Goal: Task Accomplishment & Management: Manage account settings

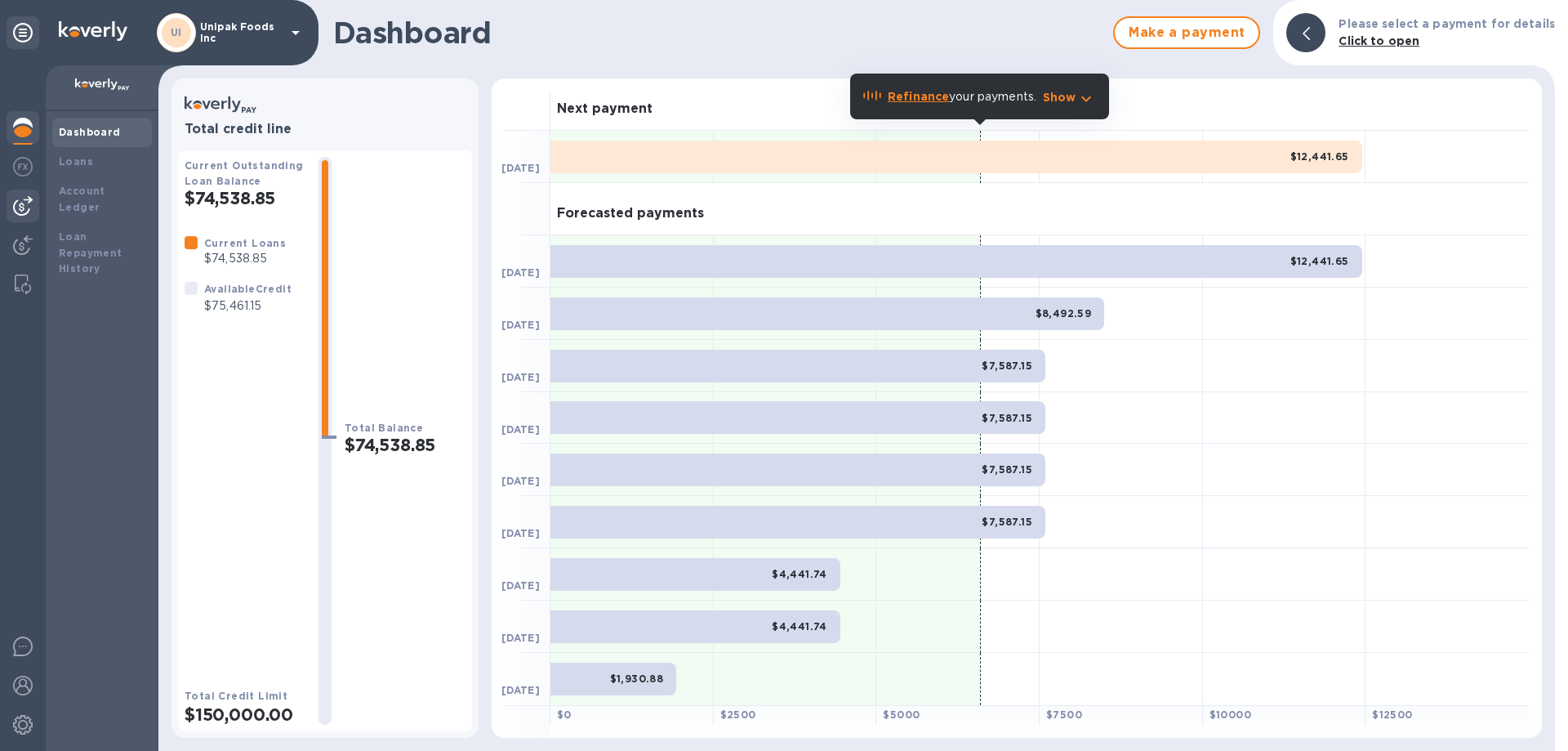
click at [23, 204] on img at bounding box center [23, 206] width 20 height 20
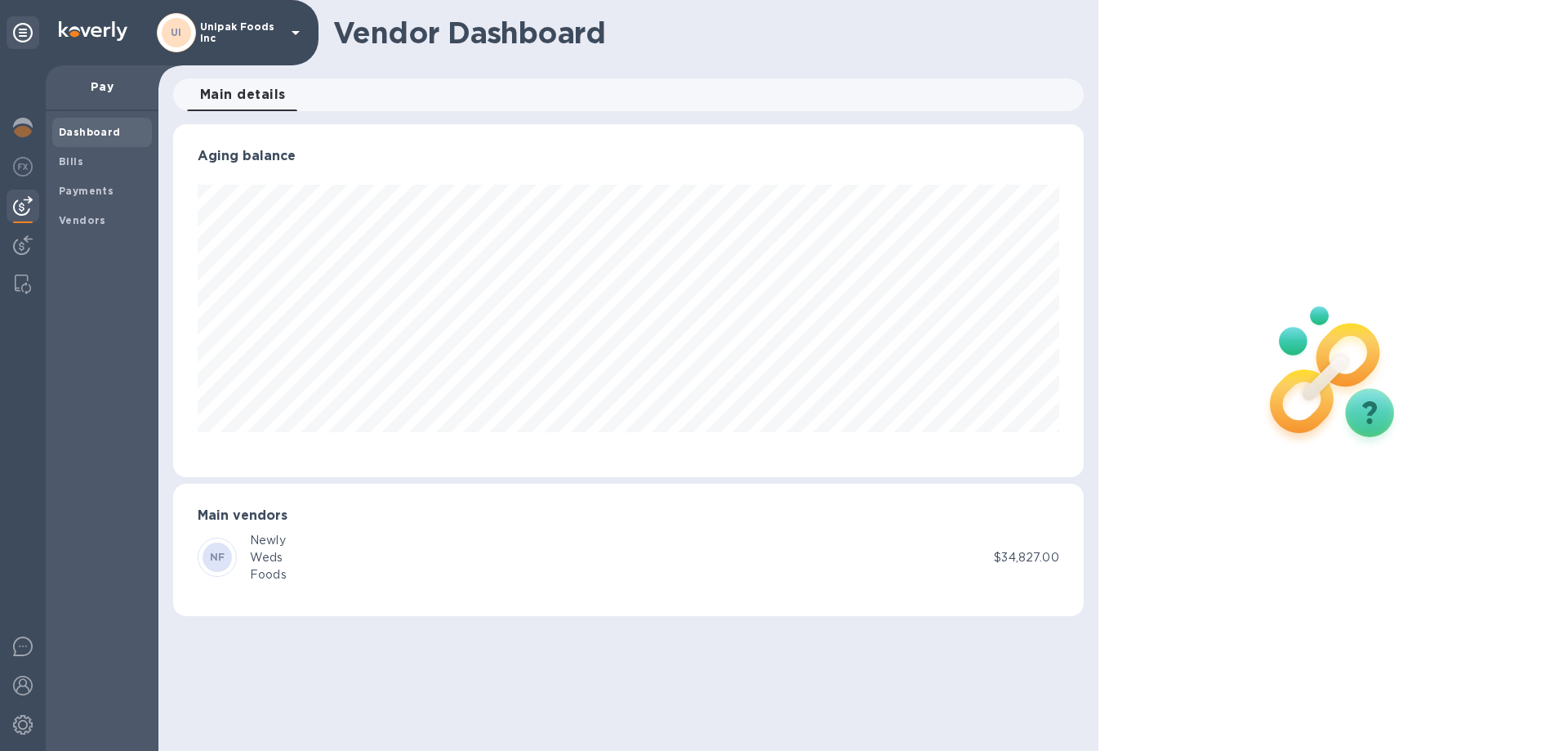
scroll to position [353, 909]
click at [75, 223] on b "Vendors" at bounding box center [82, 220] width 48 height 12
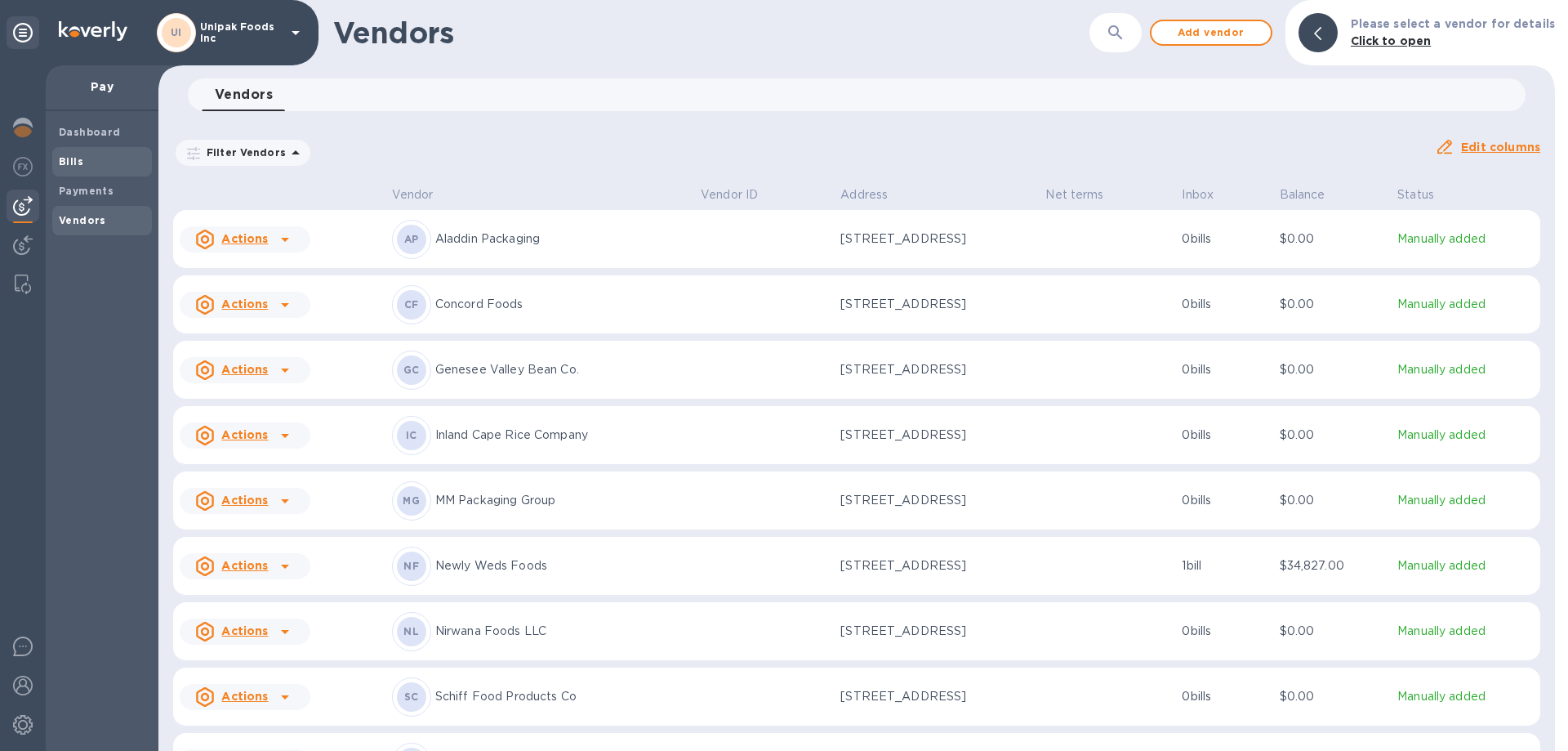
click at [64, 161] on b "Bills" at bounding box center [71, 161] width 24 height 12
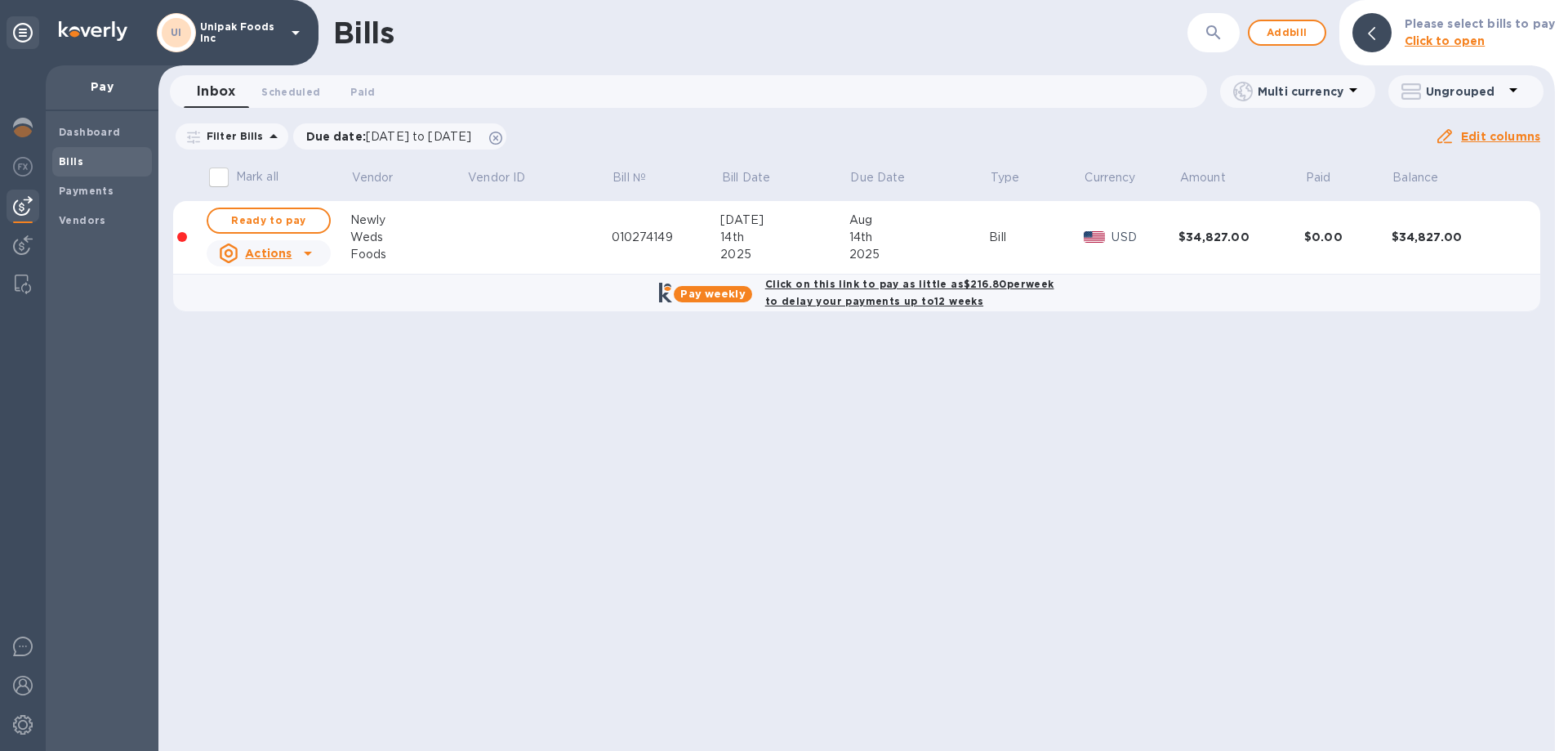
click at [793, 289] on b "Click on this link to pay as little as $216.80 per week to delay your payments …" at bounding box center [909, 292] width 289 height 29
checkbox input "true"
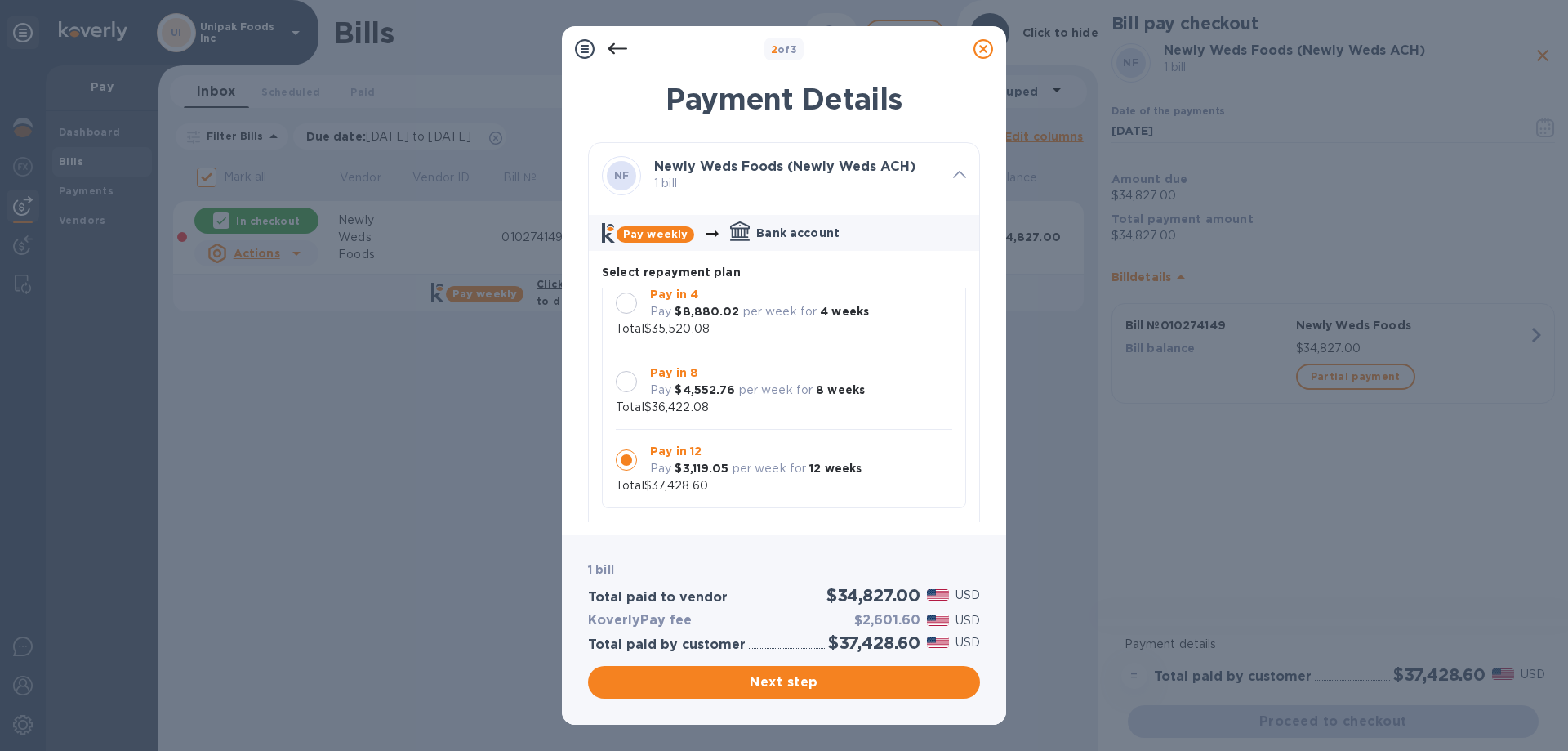
click at [985, 49] on icon at bounding box center [983, 49] width 20 height 20
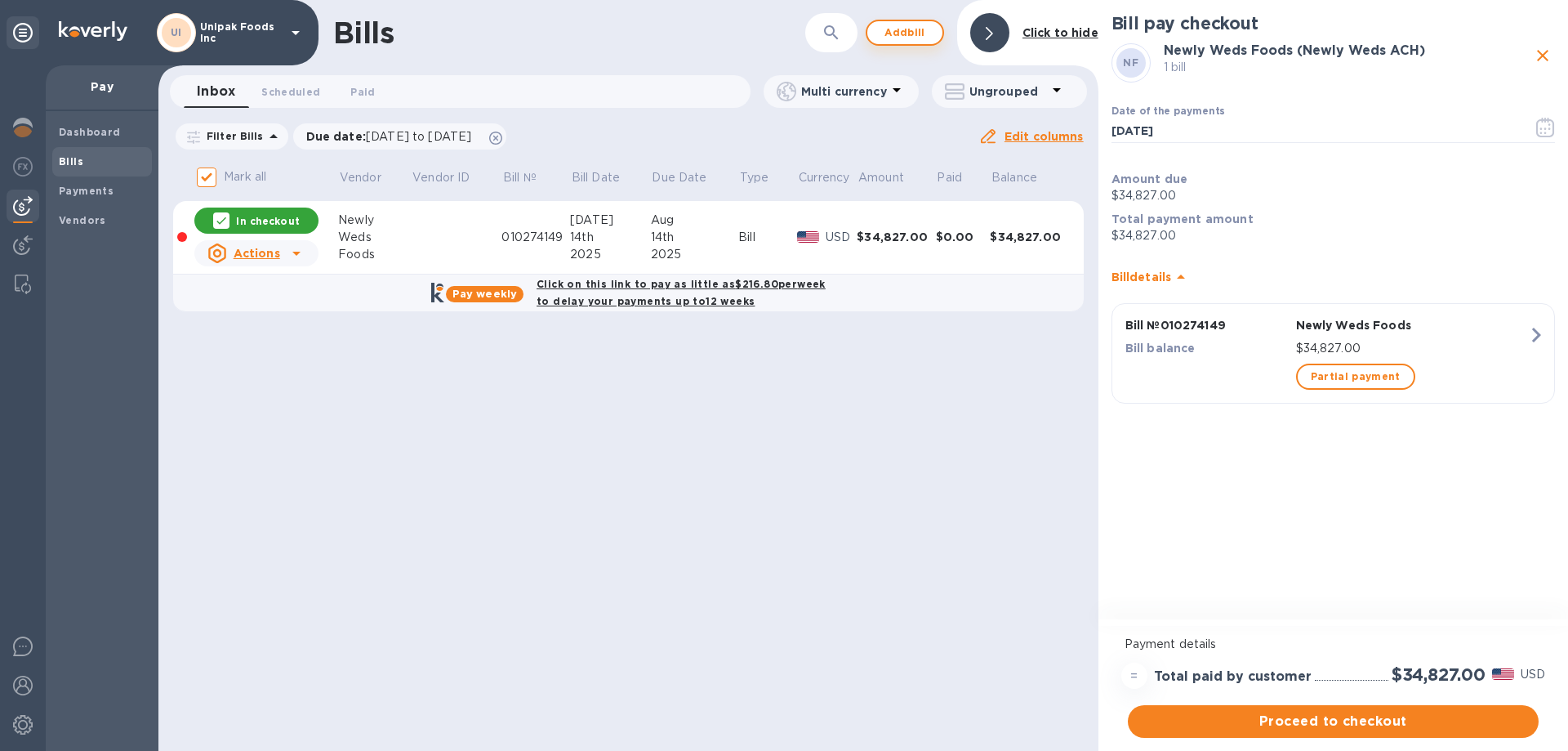
click at [921, 30] on span "Add bill" at bounding box center [905, 32] width 49 height 20
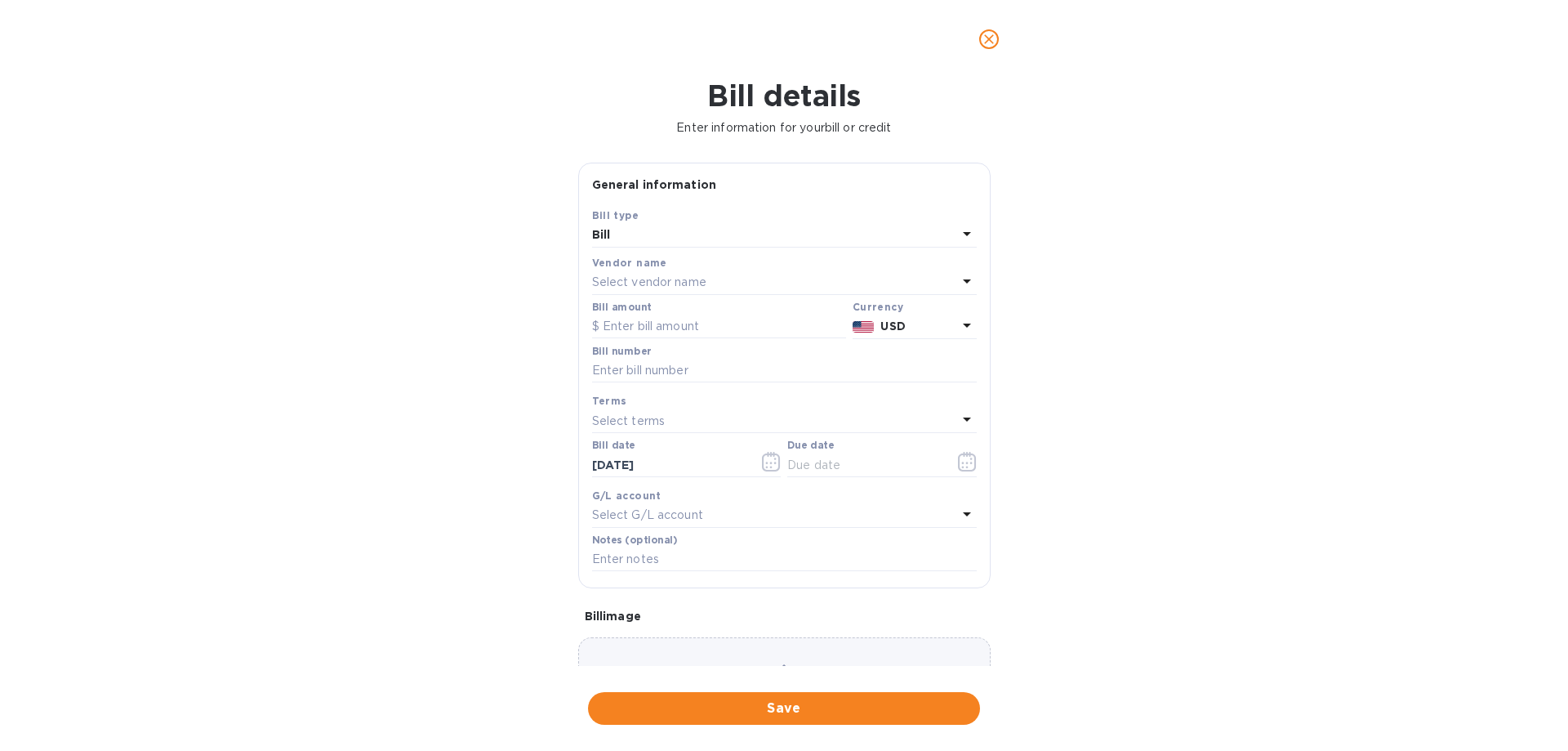
click at [727, 277] on div "Select vendor name" at bounding box center [774, 283] width 365 height 23
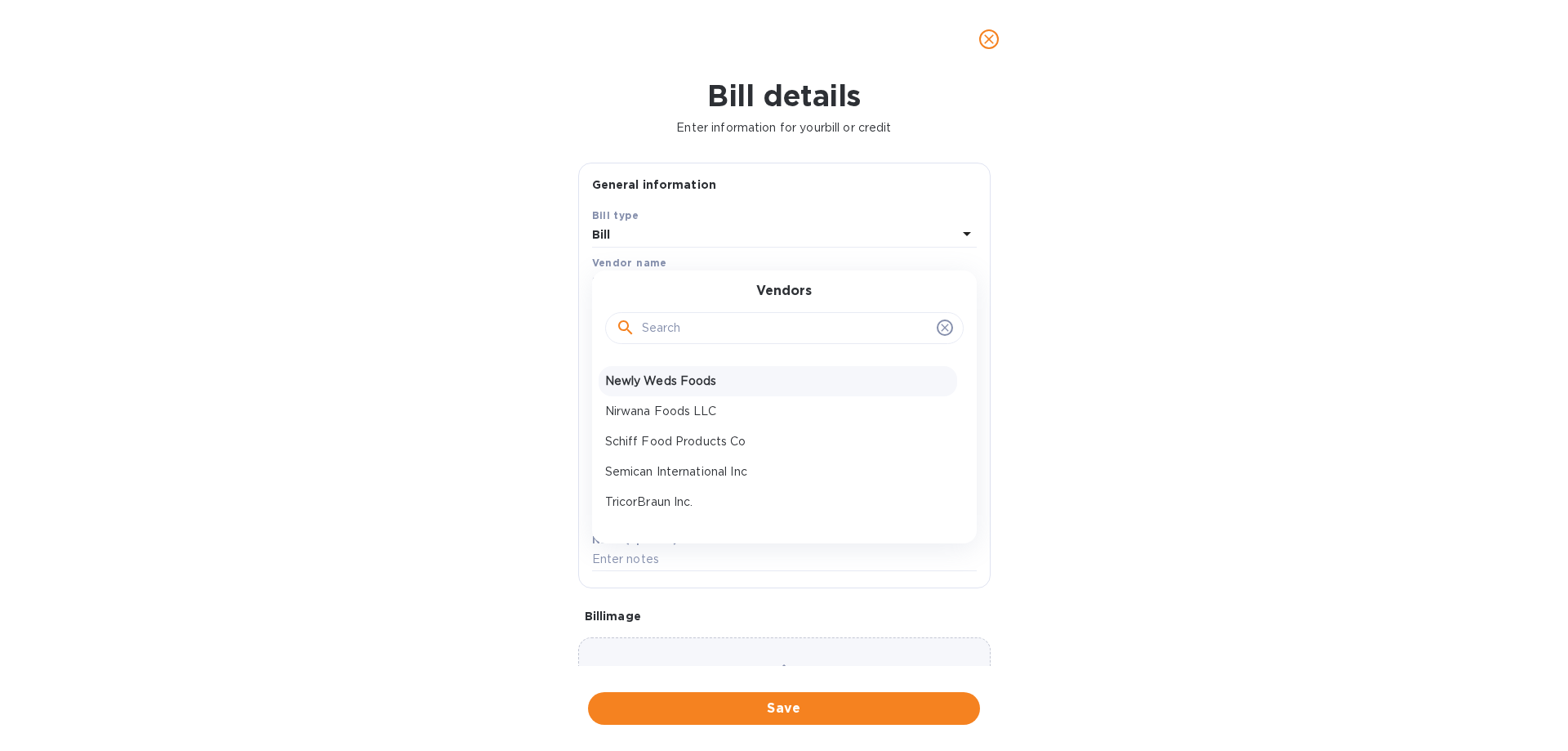
scroll to position [82, 0]
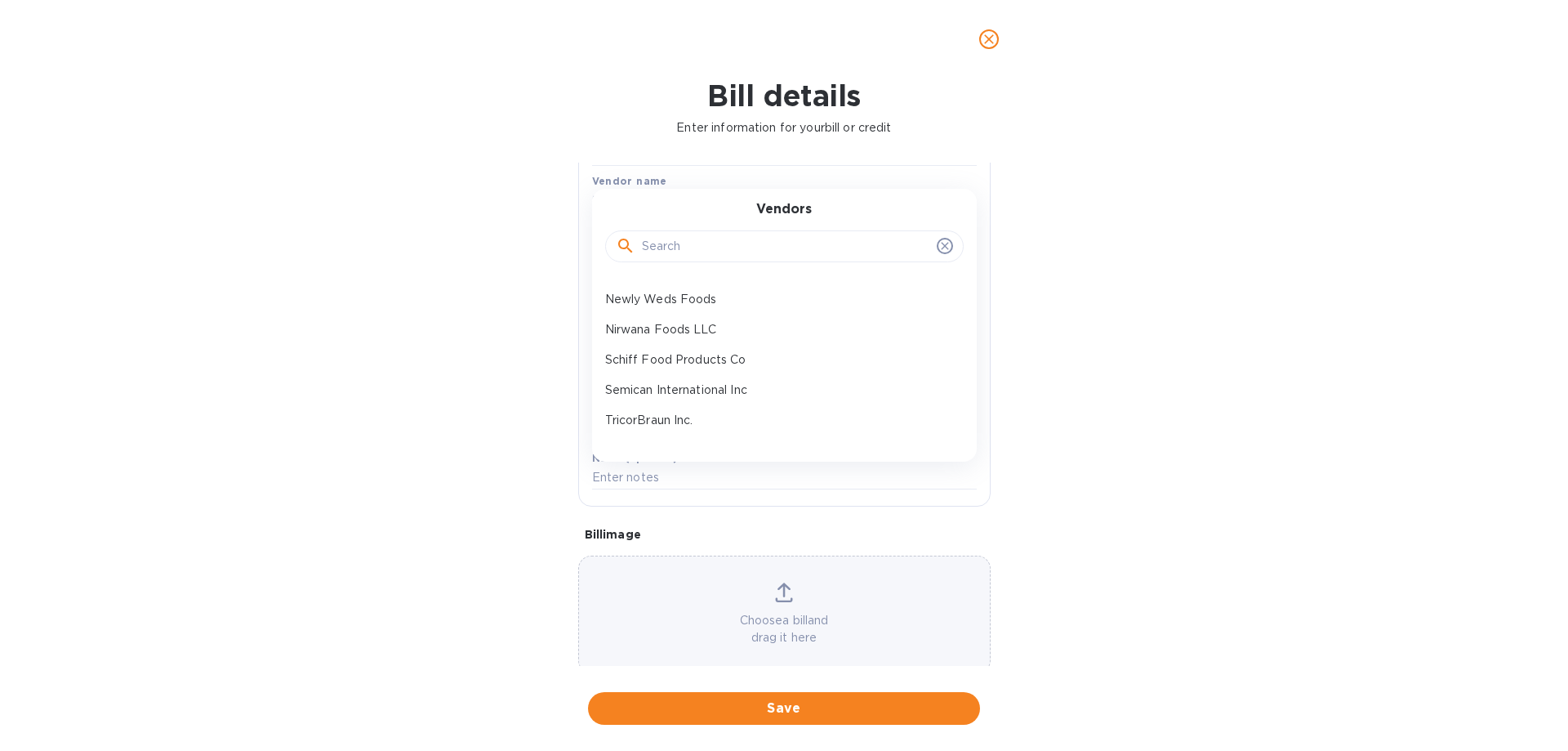
click at [706, 286] on div "Newly Weds Foods" at bounding box center [778, 299] width 359 height 30
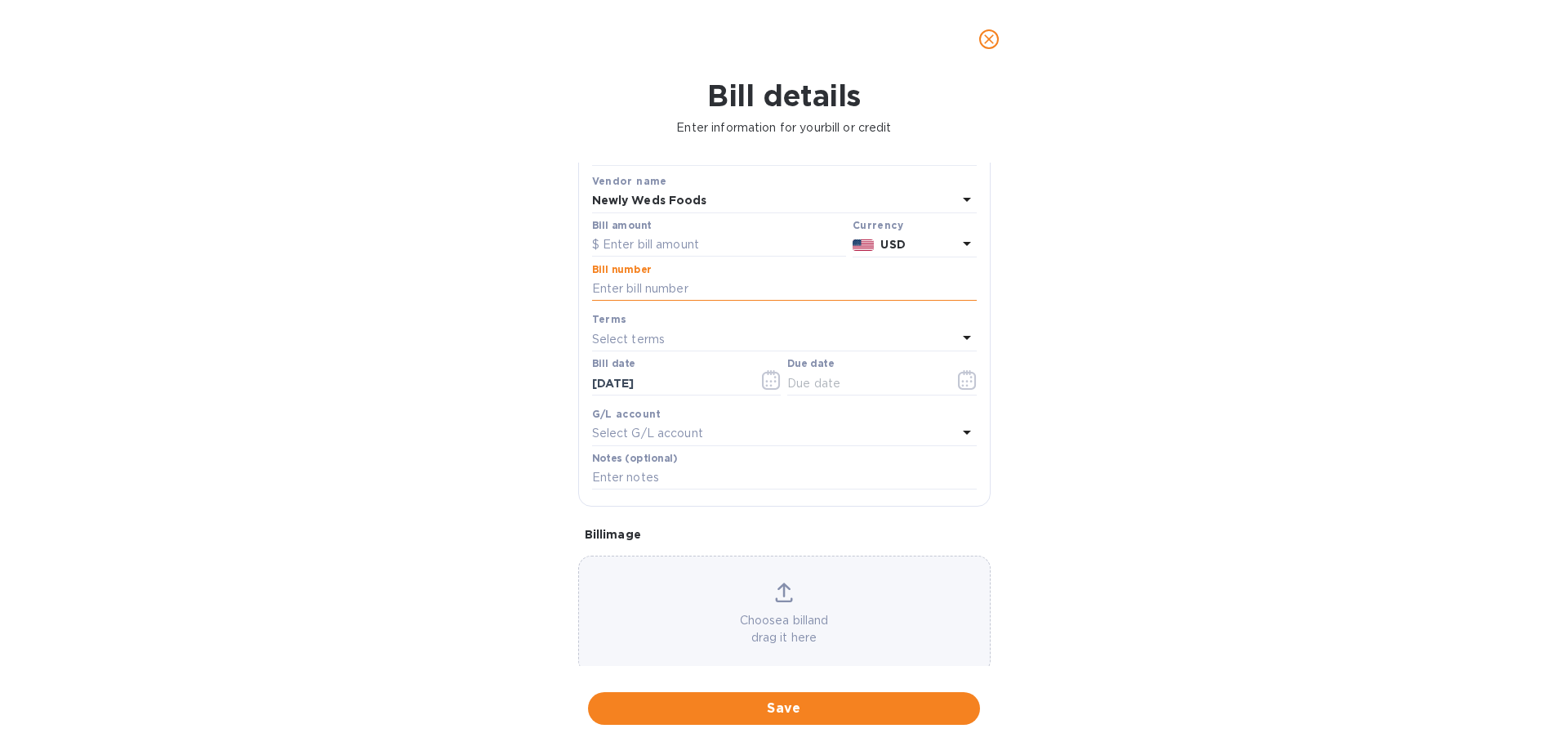
click at [706, 286] on input "text" at bounding box center [784, 289] width 385 height 24
click at [694, 251] on input "text" at bounding box center [719, 245] width 254 height 24
type input "37,770"
click at [631, 277] on input "text" at bounding box center [784, 289] width 385 height 24
type input "010274180"
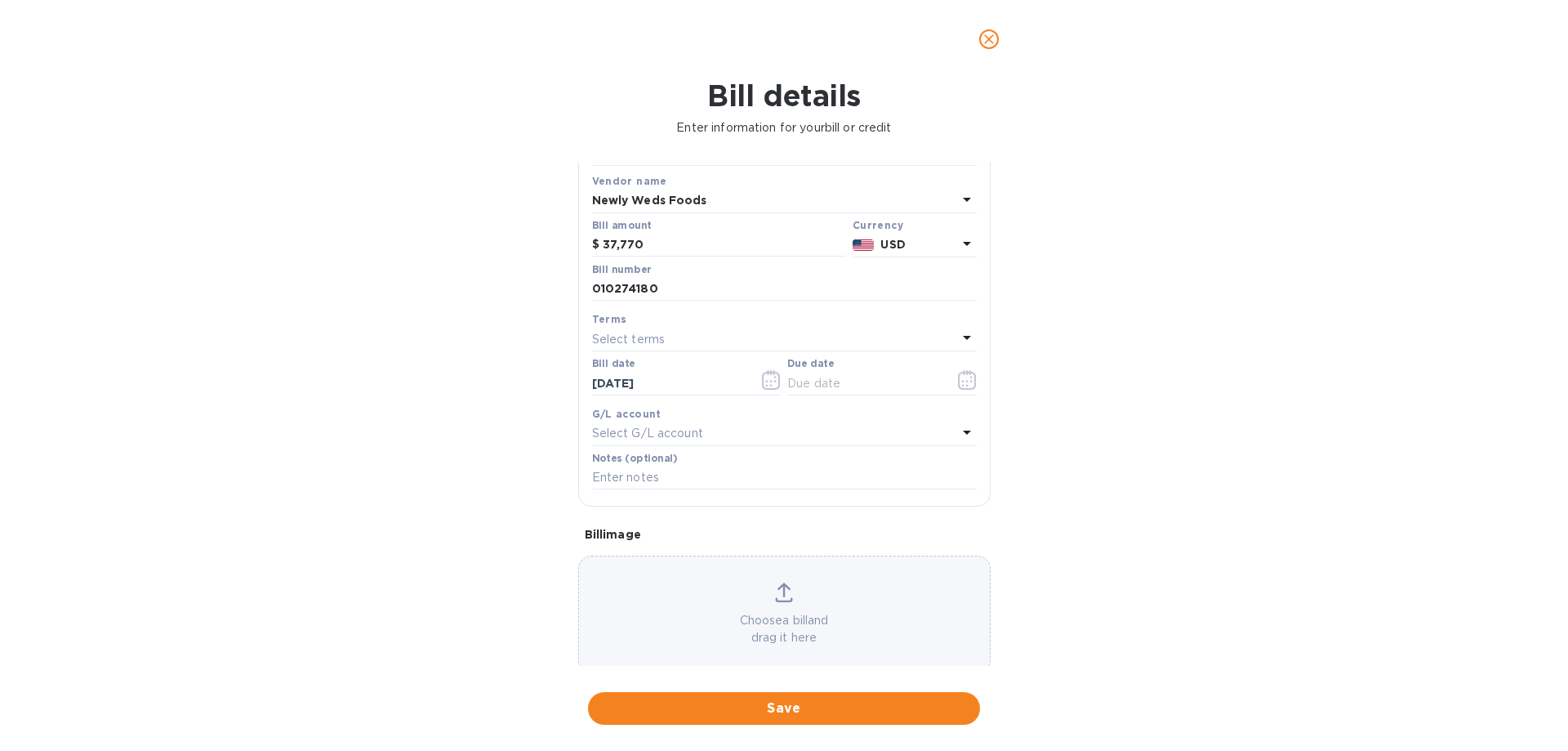
click at [691, 343] on div "Select terms" at bounding box center [774, 339] width 365 height 23
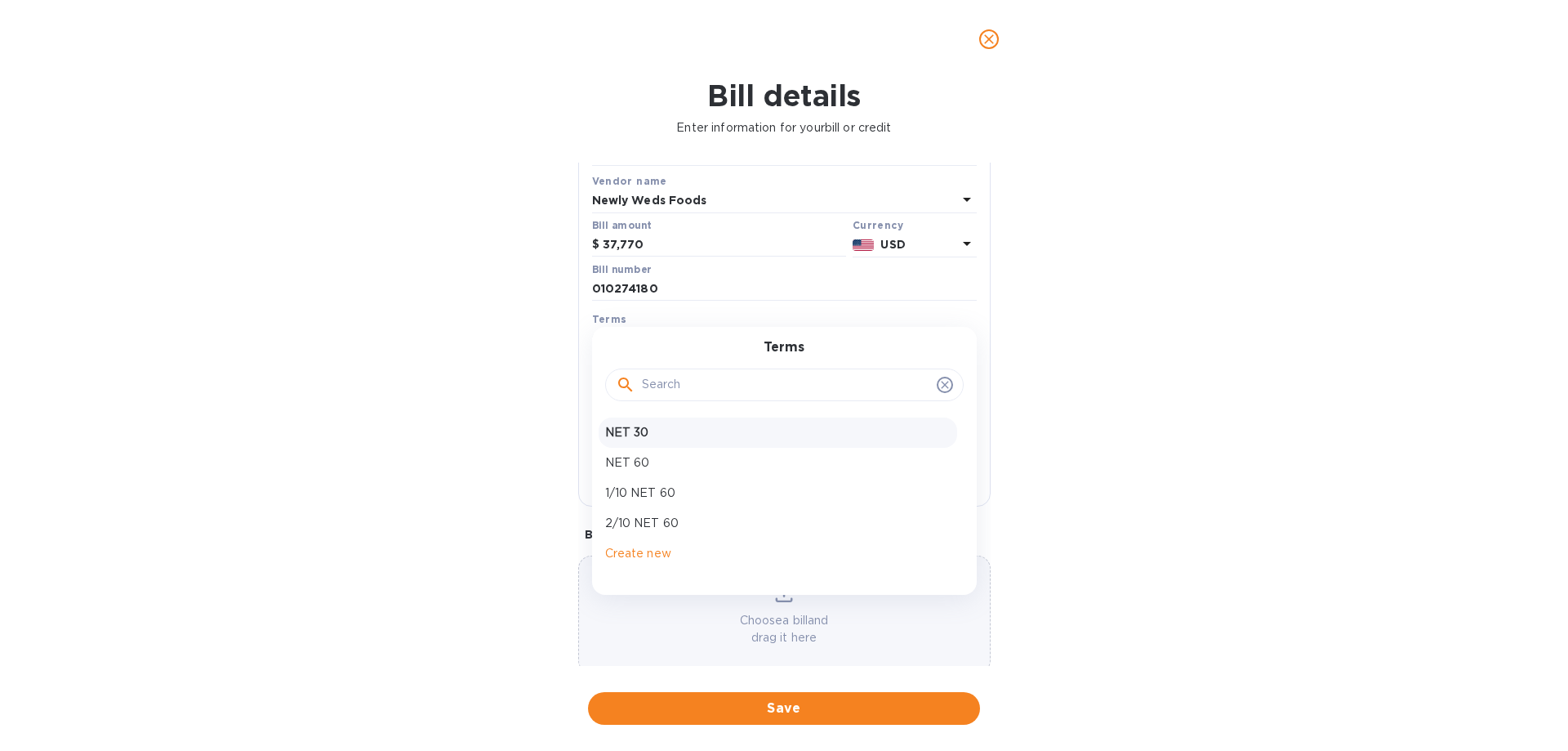
click at [626, 434] on p "NET 30" at bounding box center [777, 433] width 345 height 17
type input "[DATE]"
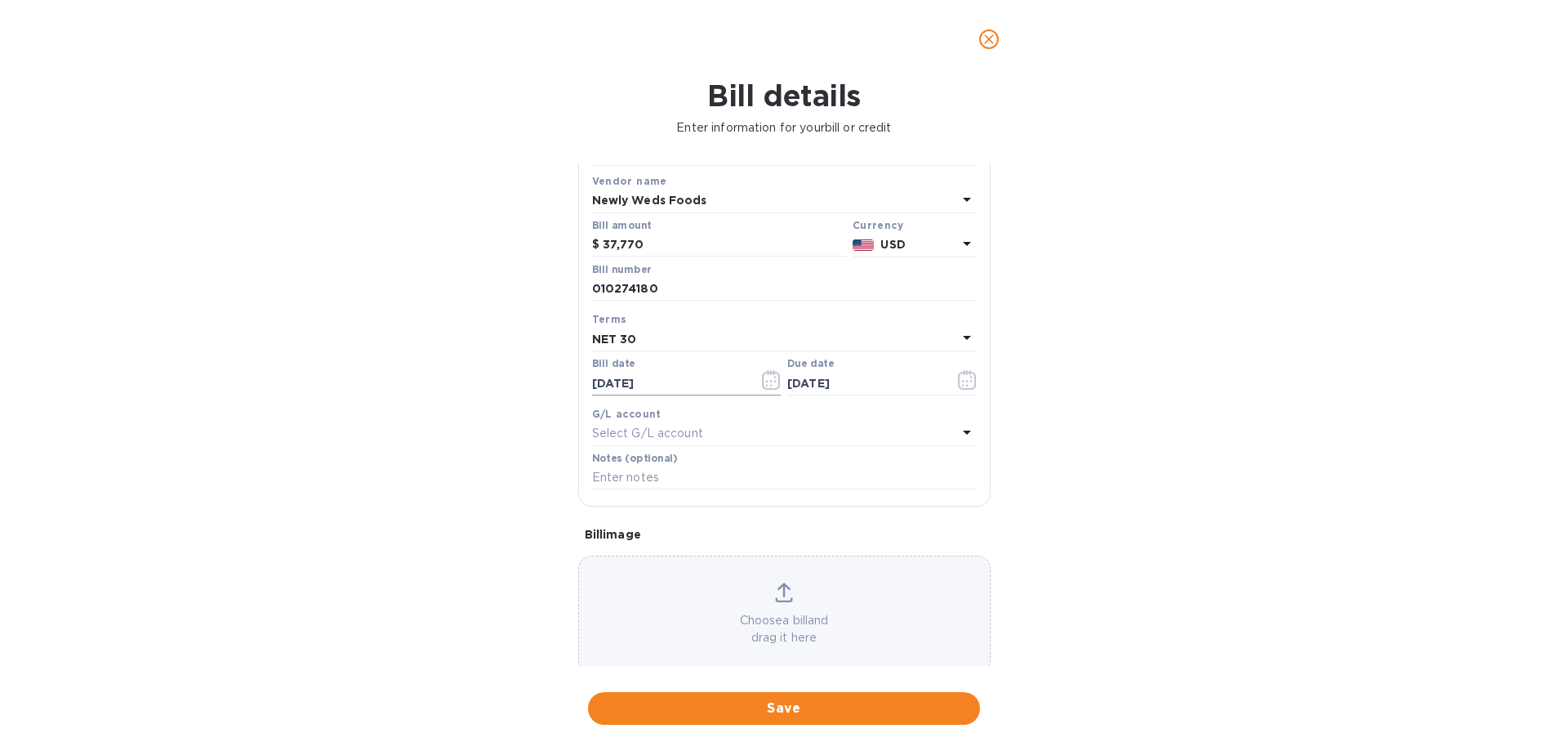
click at [765, 380] on icon "button" at bounding box center [771, 380] width 19 height 20
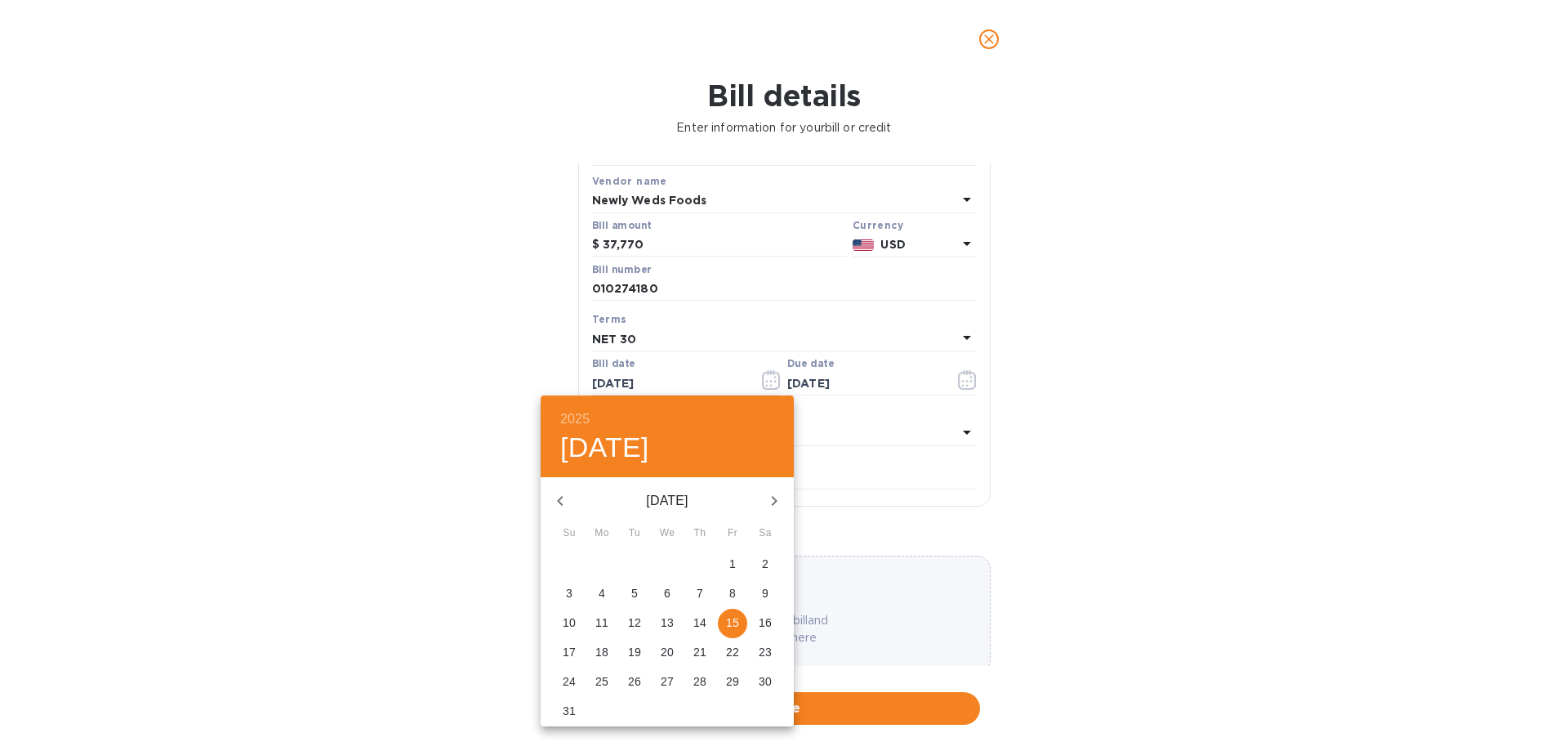
click at [563, 503] on icon "button" at bounding box center [560, 500] width 20 height 20
click at [593, 627] on span "14" at bounding box center [602, 622] width 29 height 16
type input "[DATE]"
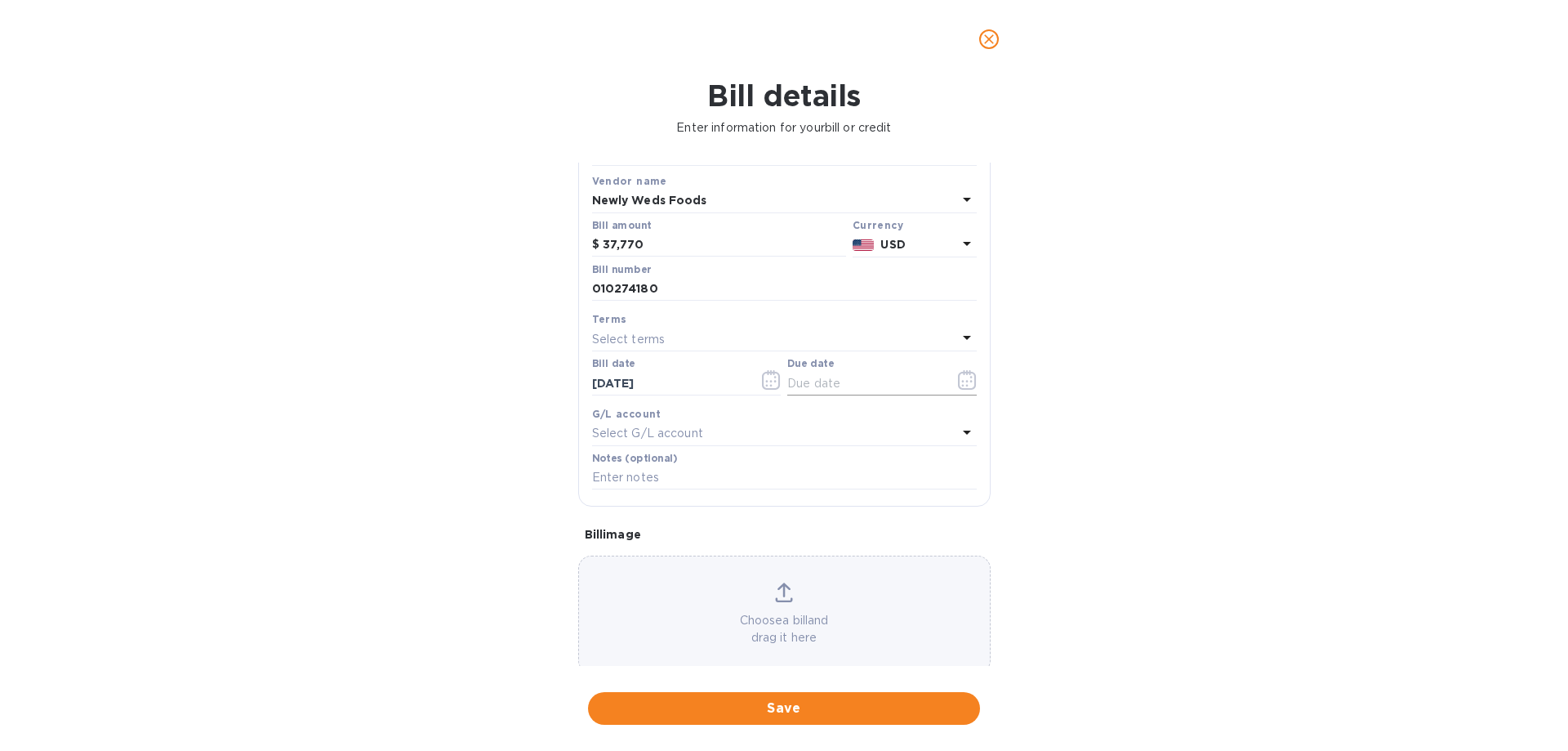
click at [961, 381] on icon "button" at bounding box center [967, 380] width 19 height 20
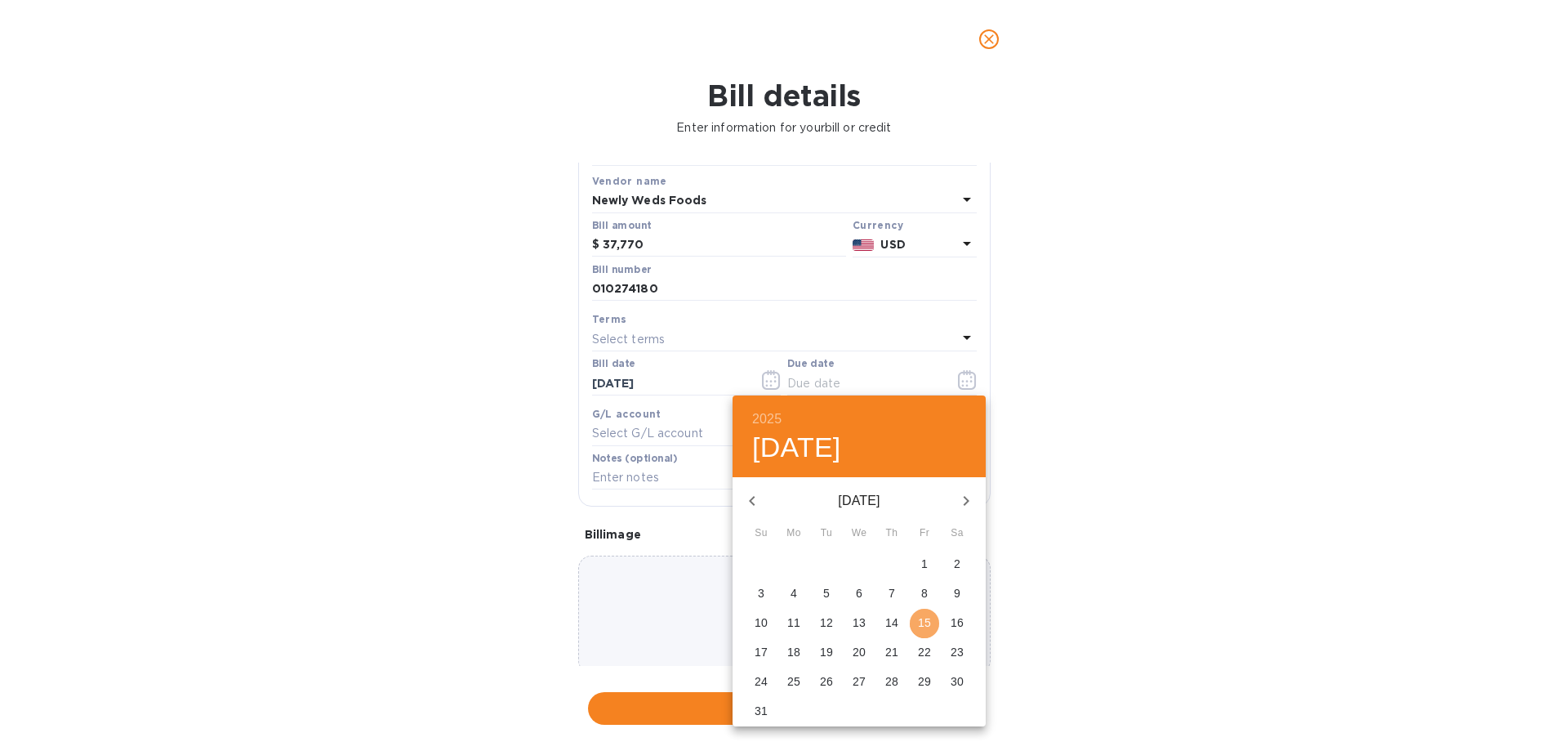
click at [923, 622] on p "15" at bounding box center [924, 622] width 13 height 16
type input "[DATE]"
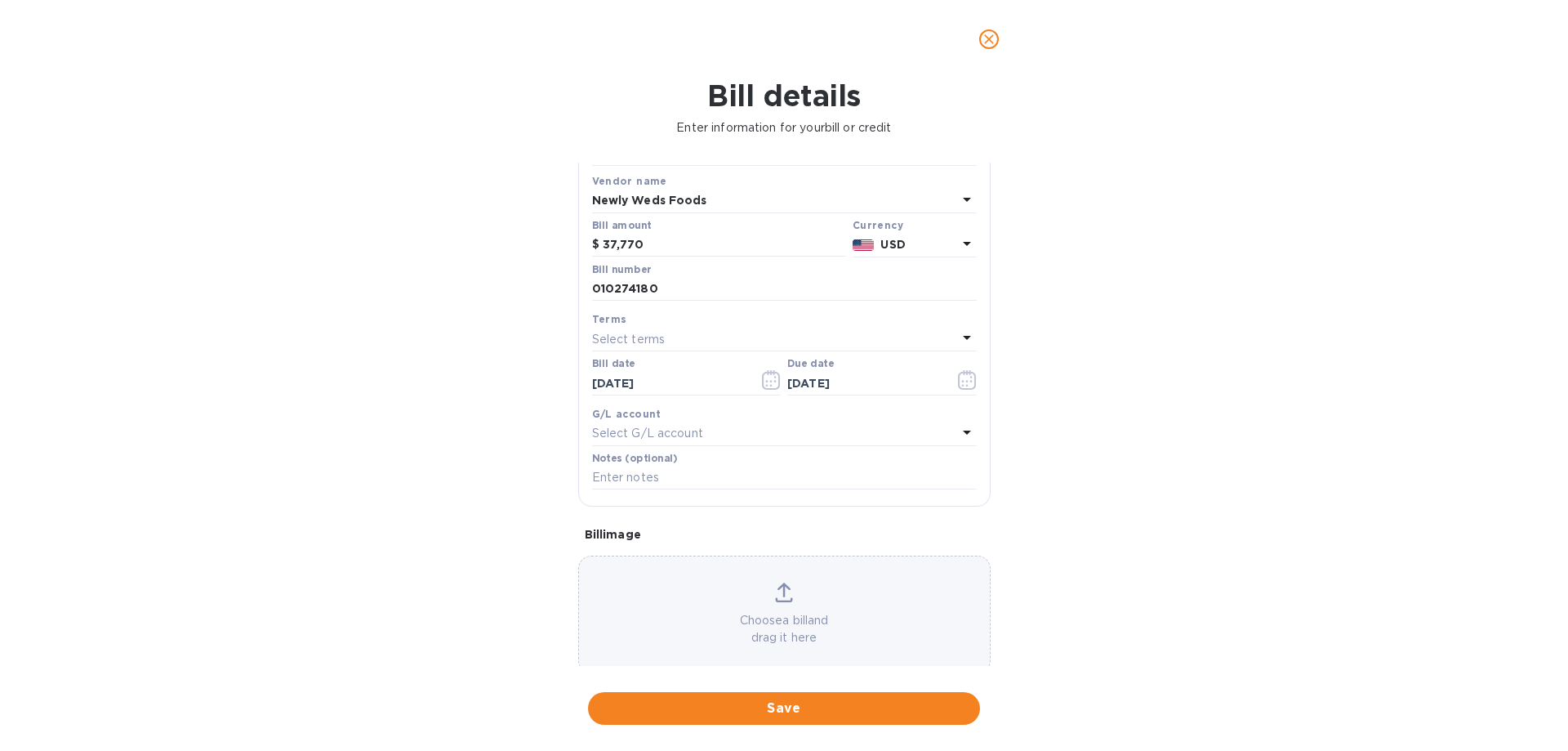
scroll to position [108, 0]
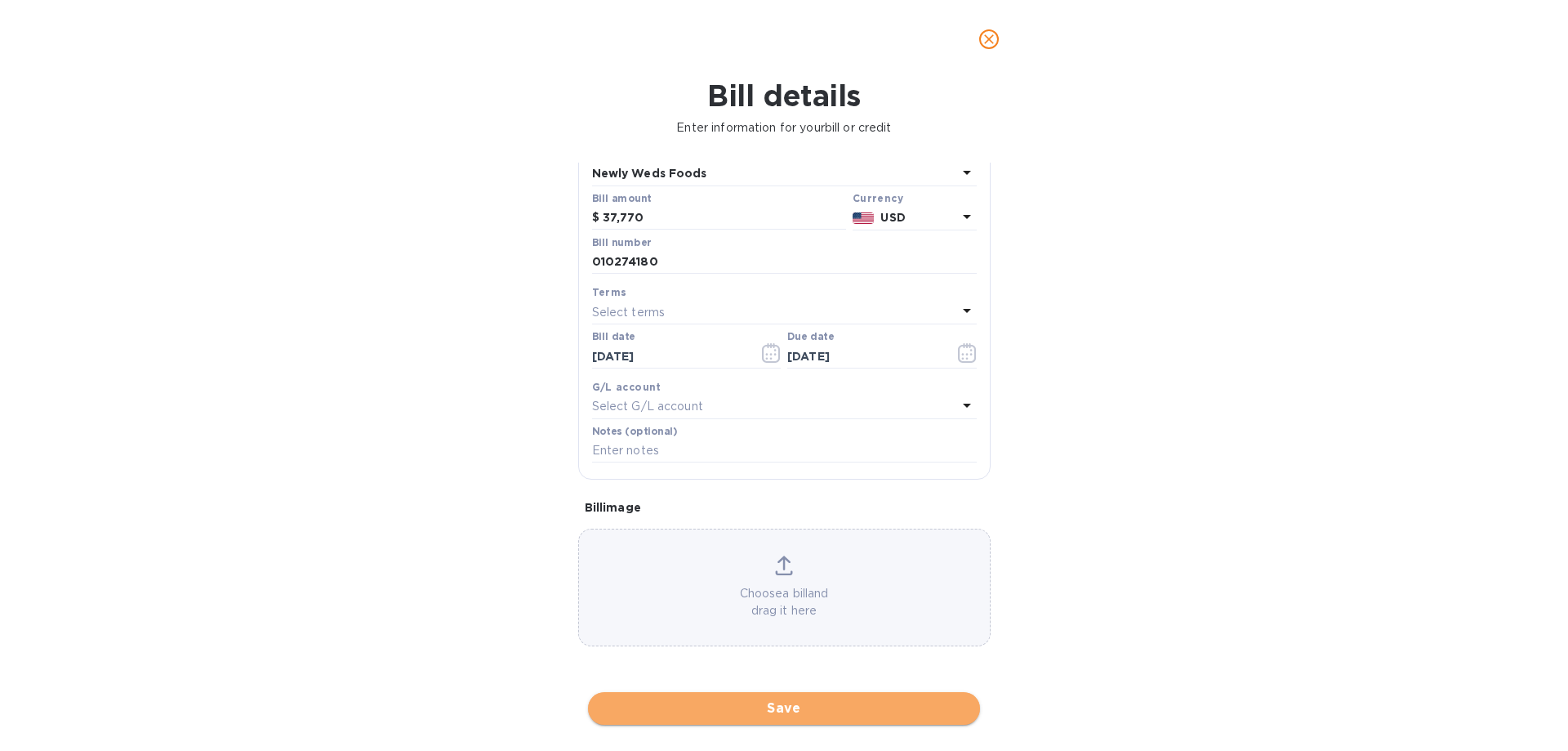
click at [783, 713] on span "Save" at bounding box center [784, 708] width 366 height 20
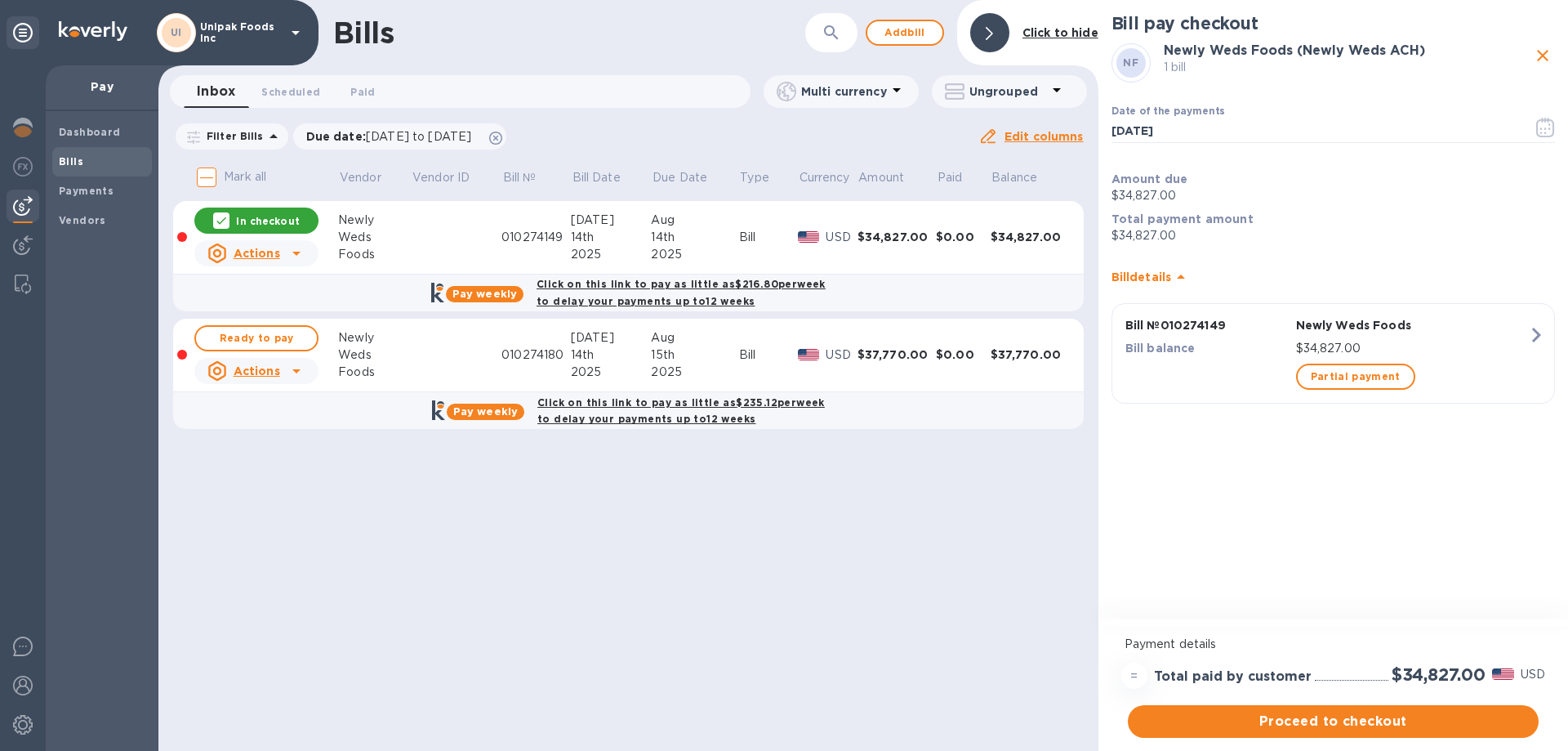
click at [686, 406] on b "Click on this link to pay as little as $235.12 per week to delay your payments …" at bounding box center [681, 411] width 288 height 29
checkbox input "true"
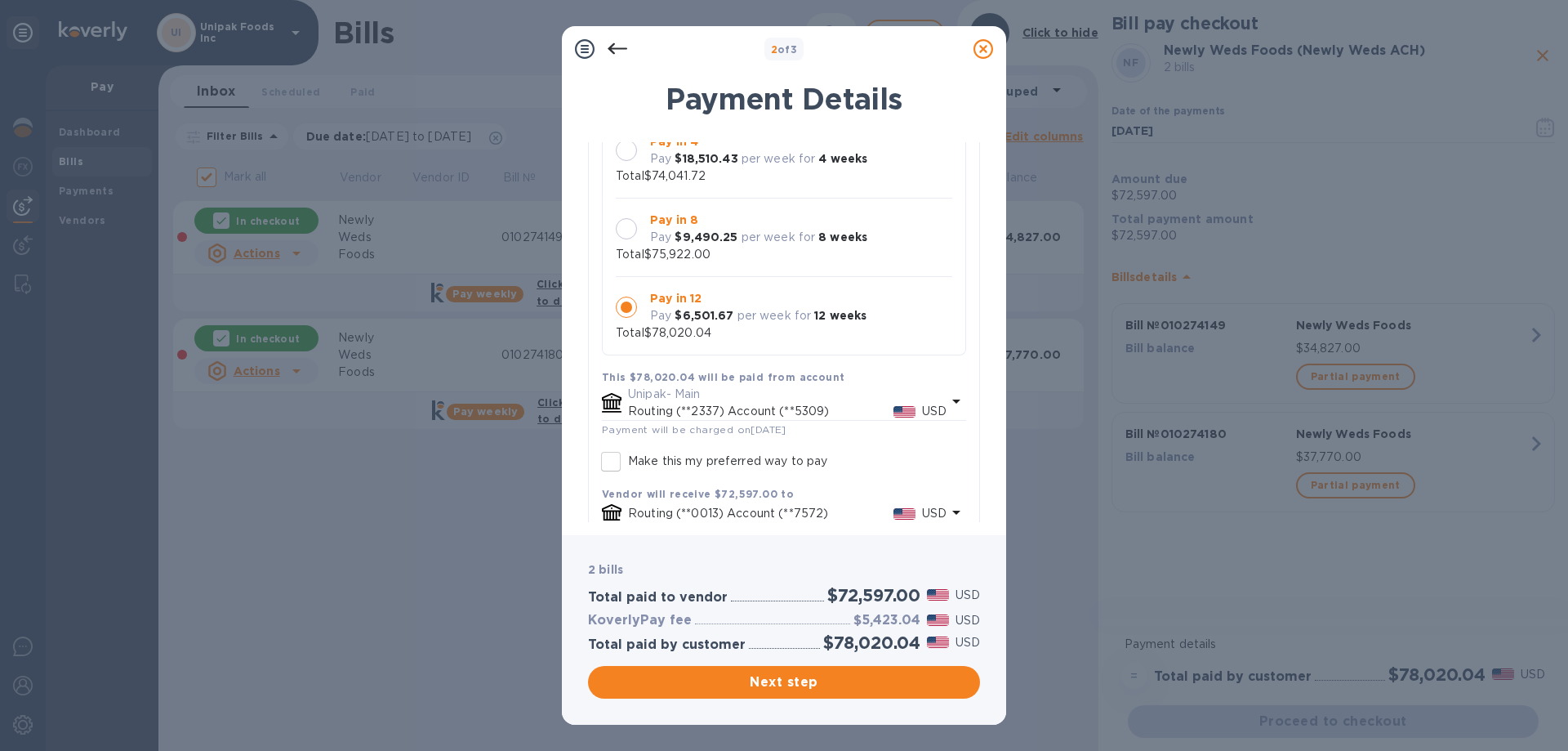
scroll to position [0, 0]
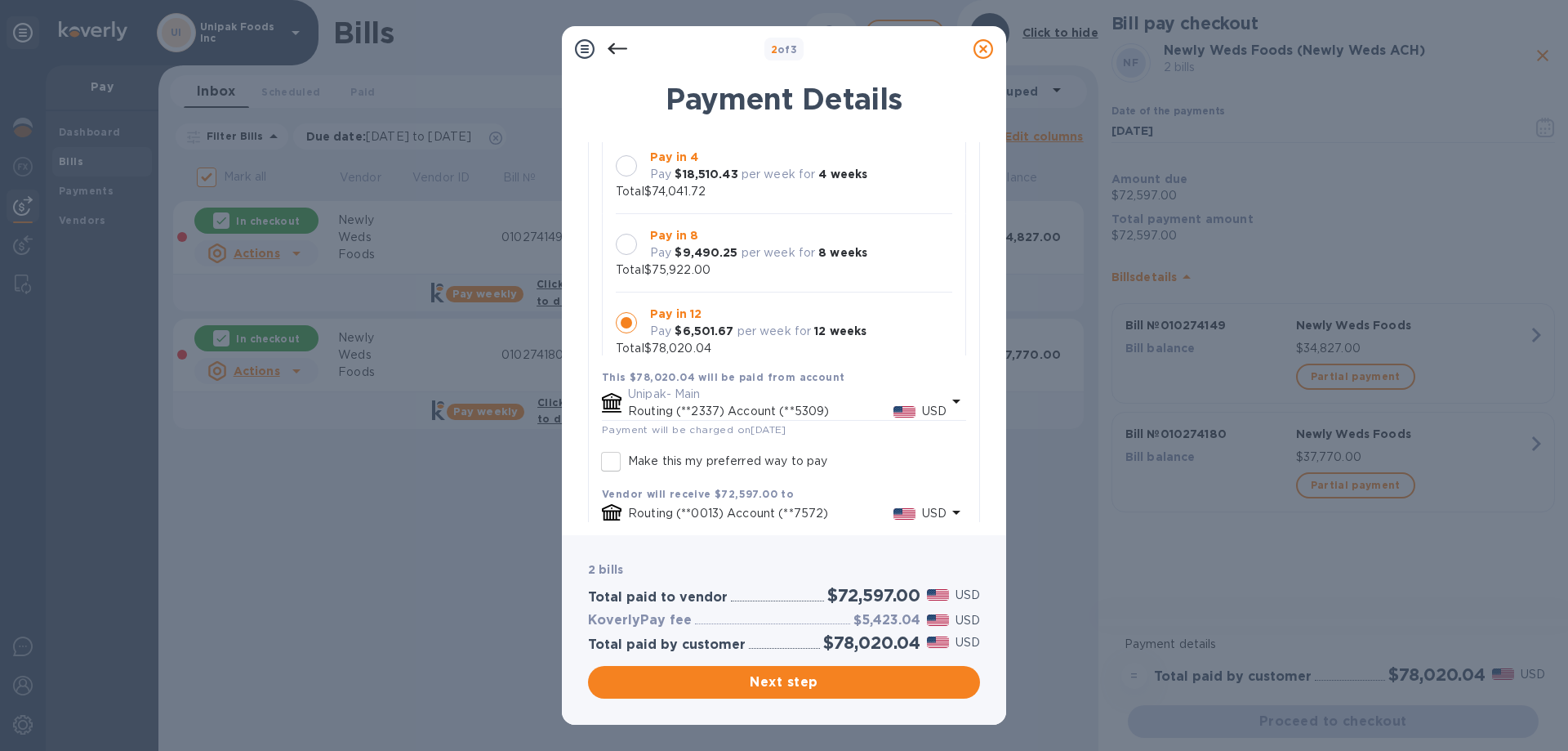
click at [987, 55] on icon at bounding box center [983, 49] width 20 height 20
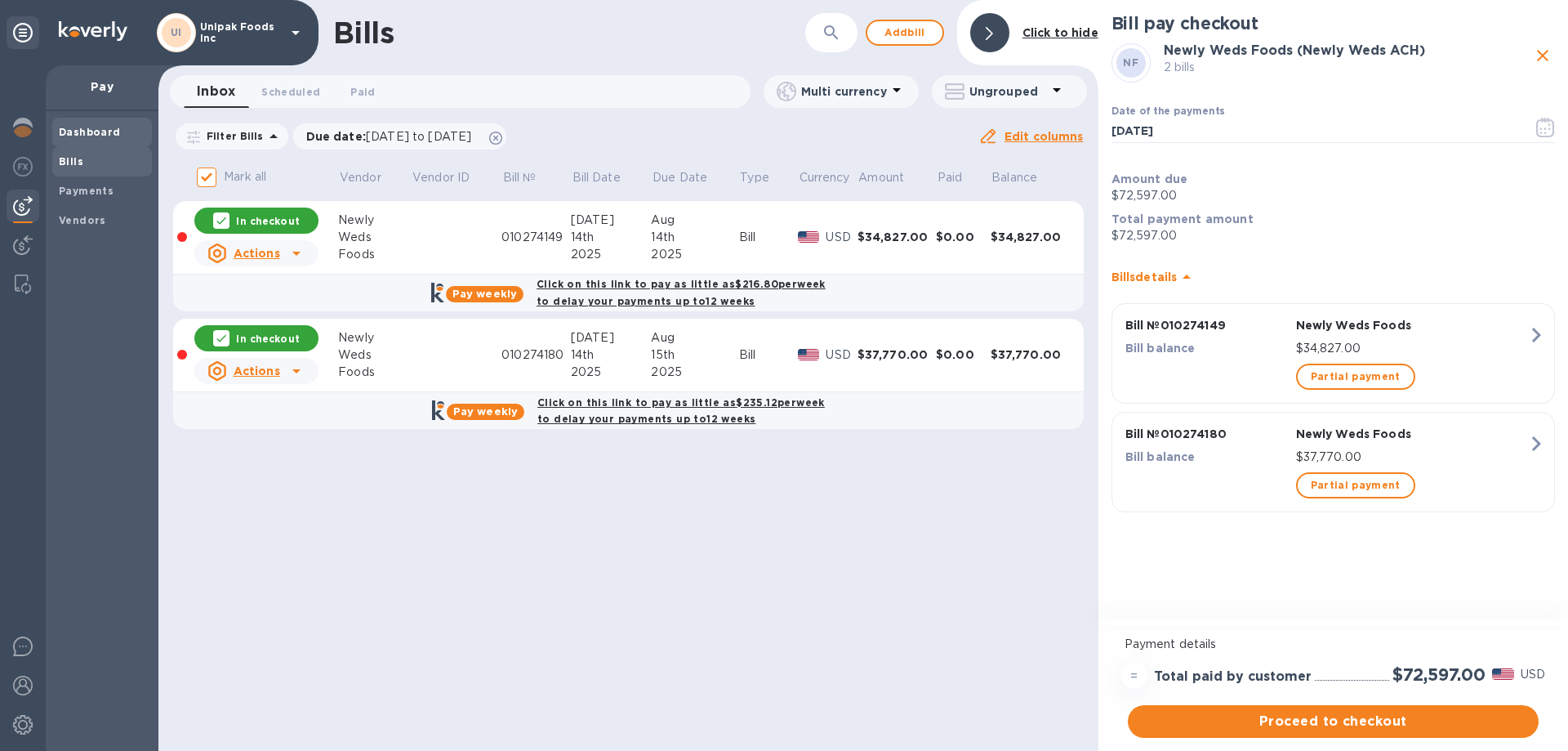
click at [100, 122] on div "Dashboard" at bounding box center [101, 133] width 100 height 29
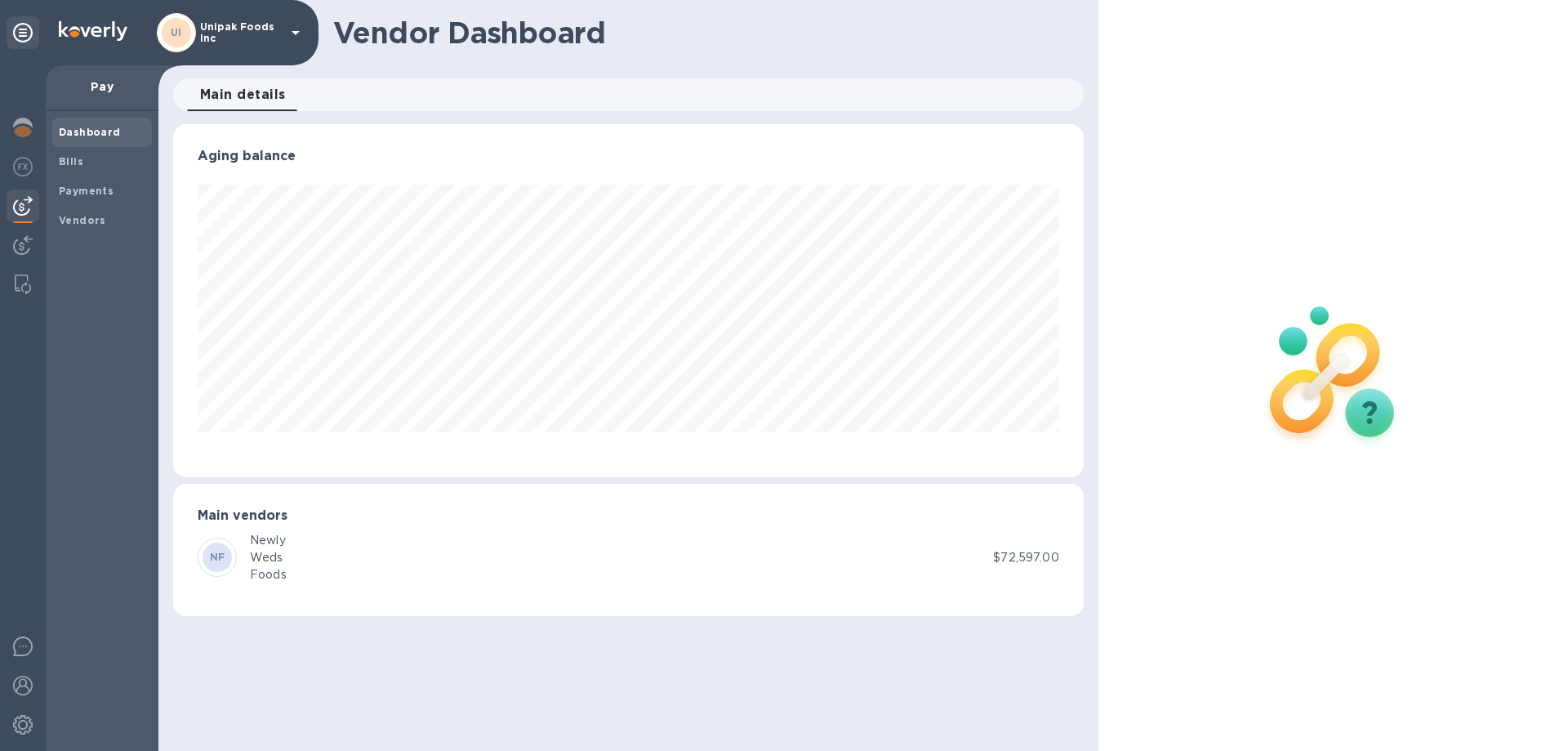
scroll to position [353, 909]
click at [32, 131] on img at bounding box center [23, 127] width 20 height 20
